Goal: Information Seeking & Learning: Learn about a topic

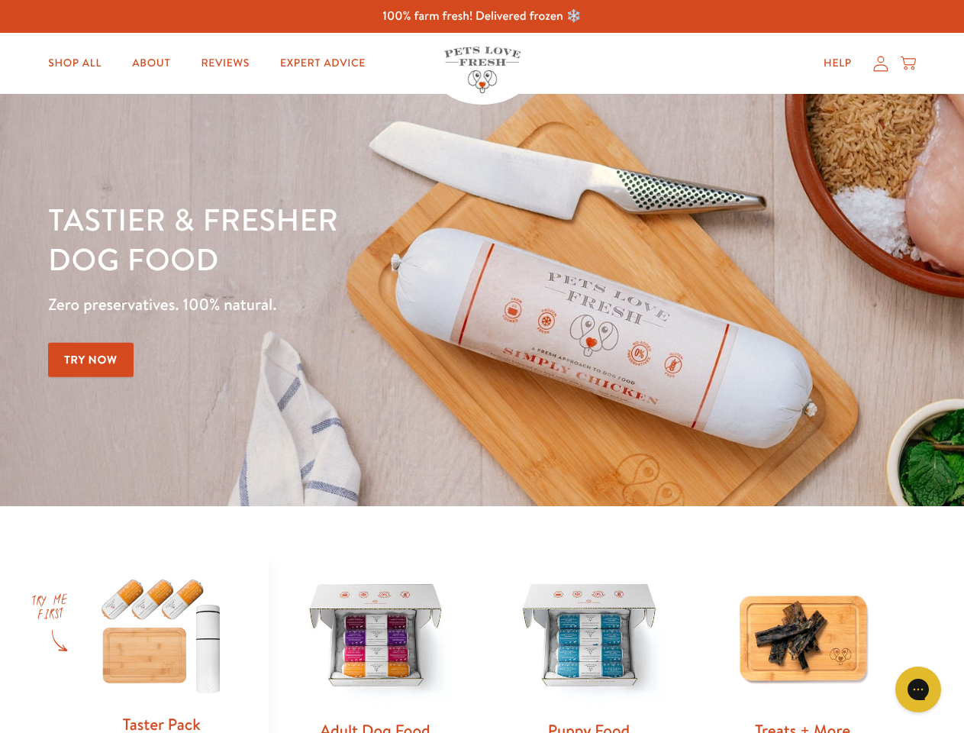
click at [482, 366] on div "Tastier & fresher dog food Zero preservatives. 100% natural. Try Now" at bounding box center [337, 300] width 579 height 202
click at [918, 689] on icon "Gorgias live chat" at bounding box center [918, 689] width 15 height 15
